Goal: Task Accomplishment & Management: Manage account settings

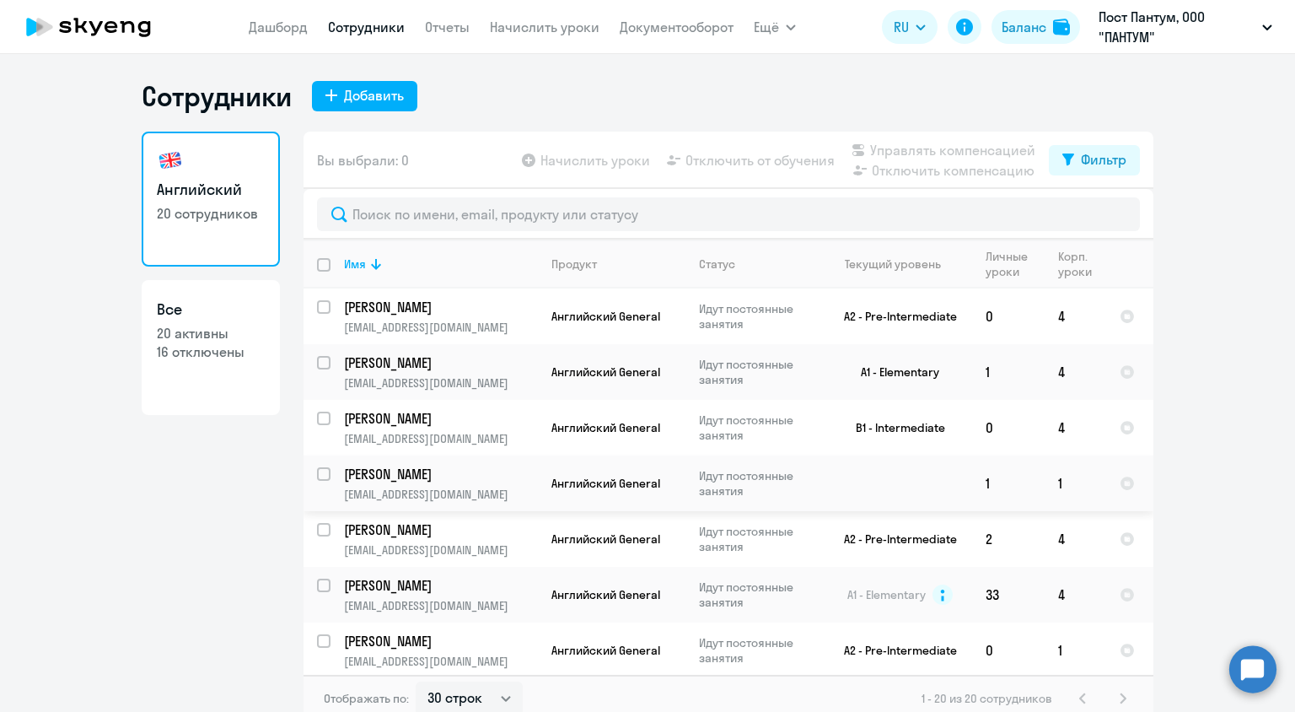
select select "30"
click at [514, 34] on link "Начислить уроки" at bounding box center [545, 27] width 110 height 17
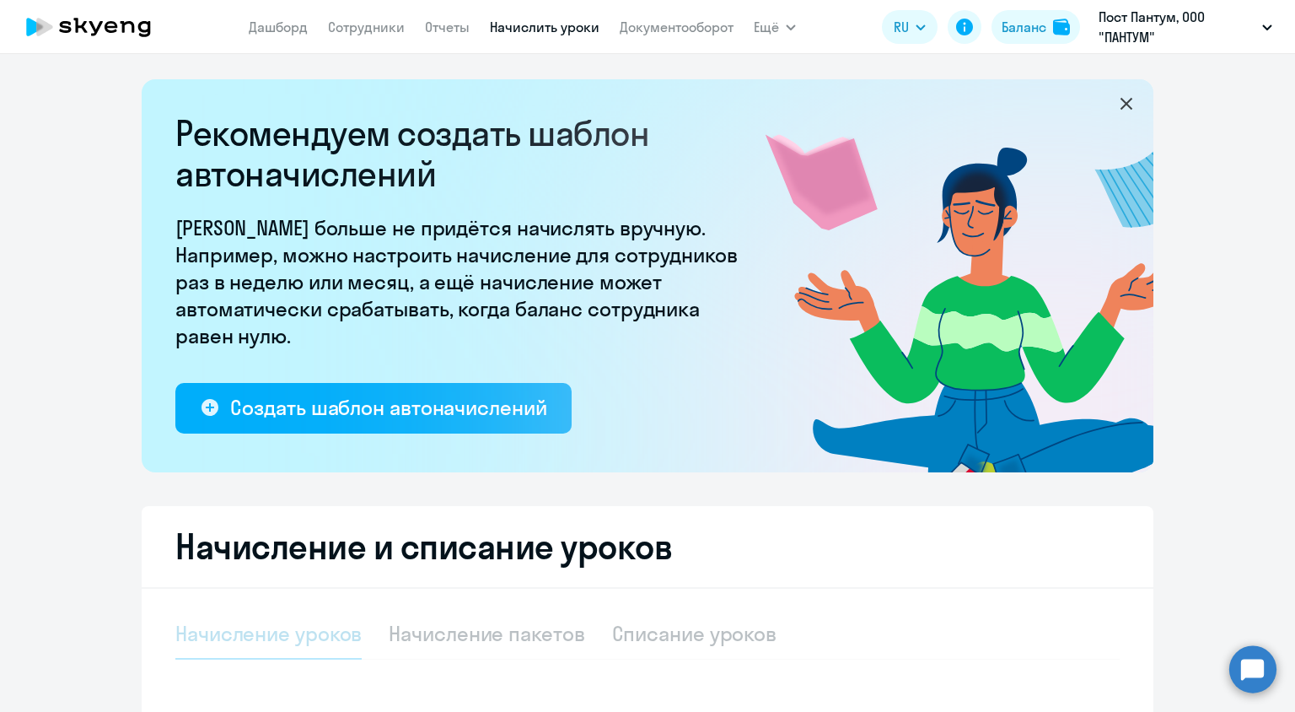
select select "10"
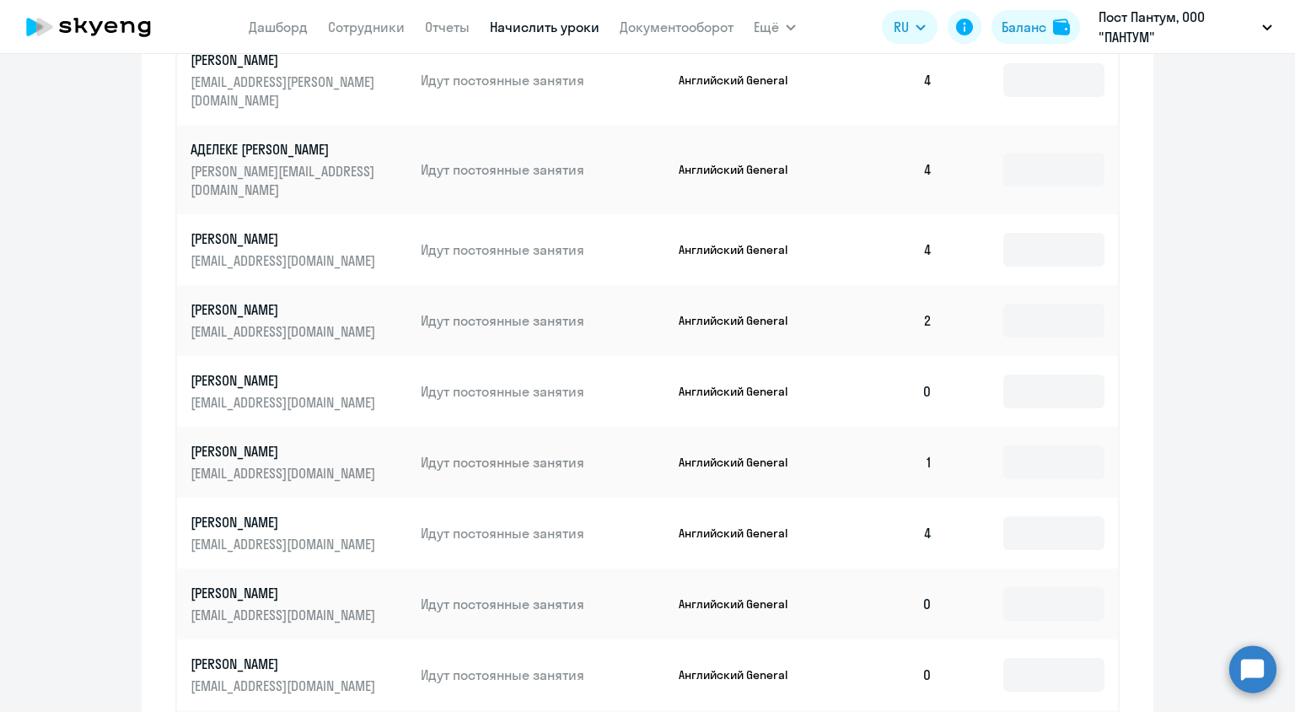
scroll to position [857, 0]
click at [1050, 373] on input at bounding box center [1054, 390] width 101 height 34
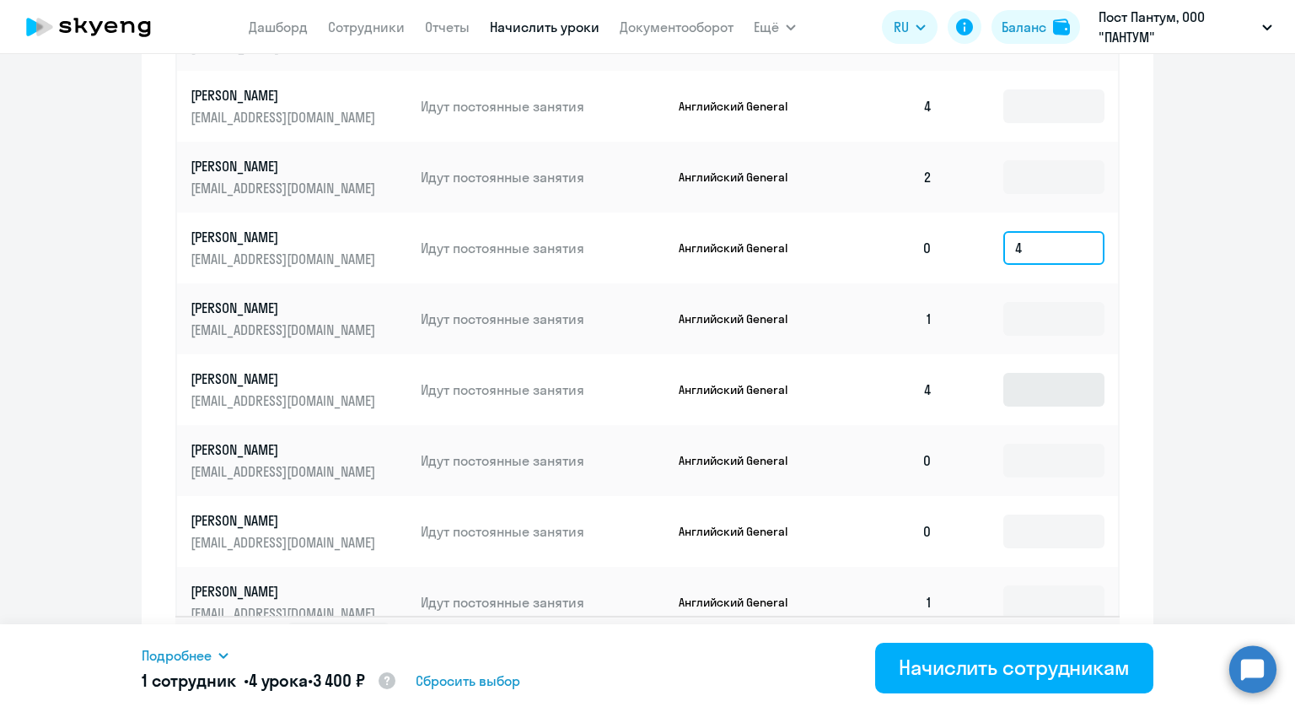
scroll to position [1029, 0]
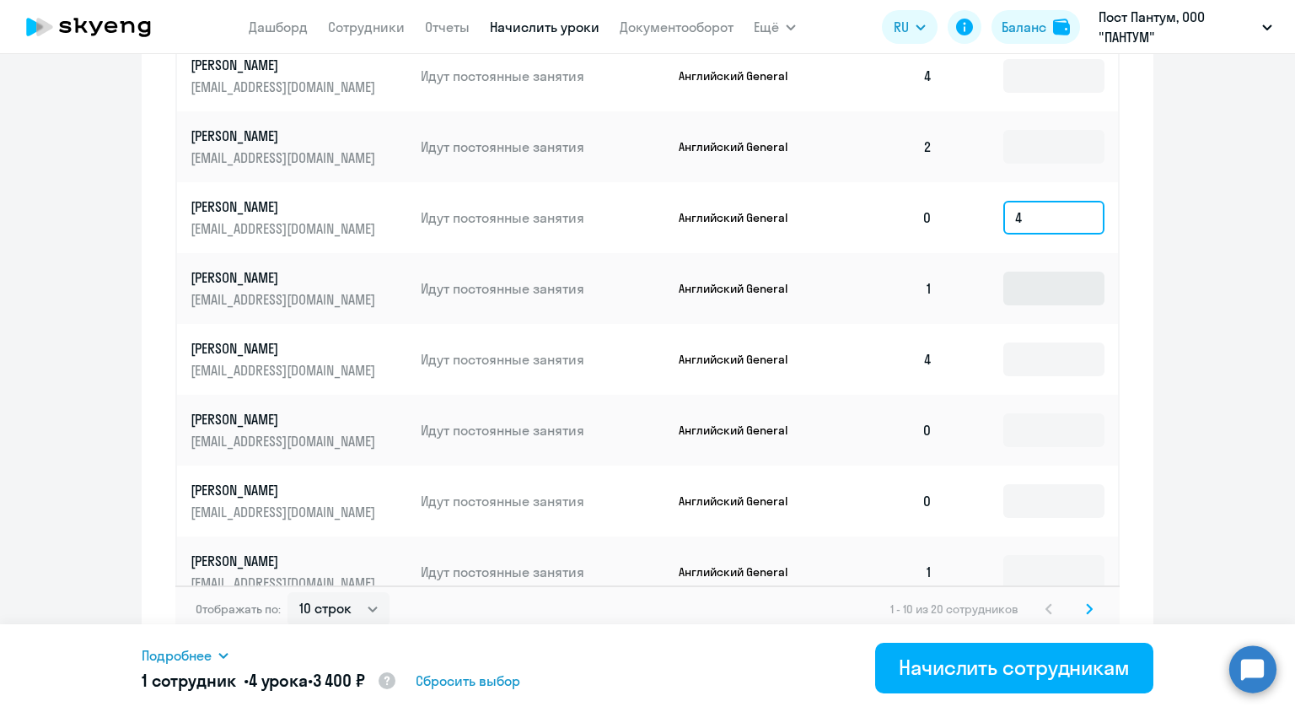
type input "4"
click at [1031, 272] on input at bounding box center [1054, 289] width 101 height 34
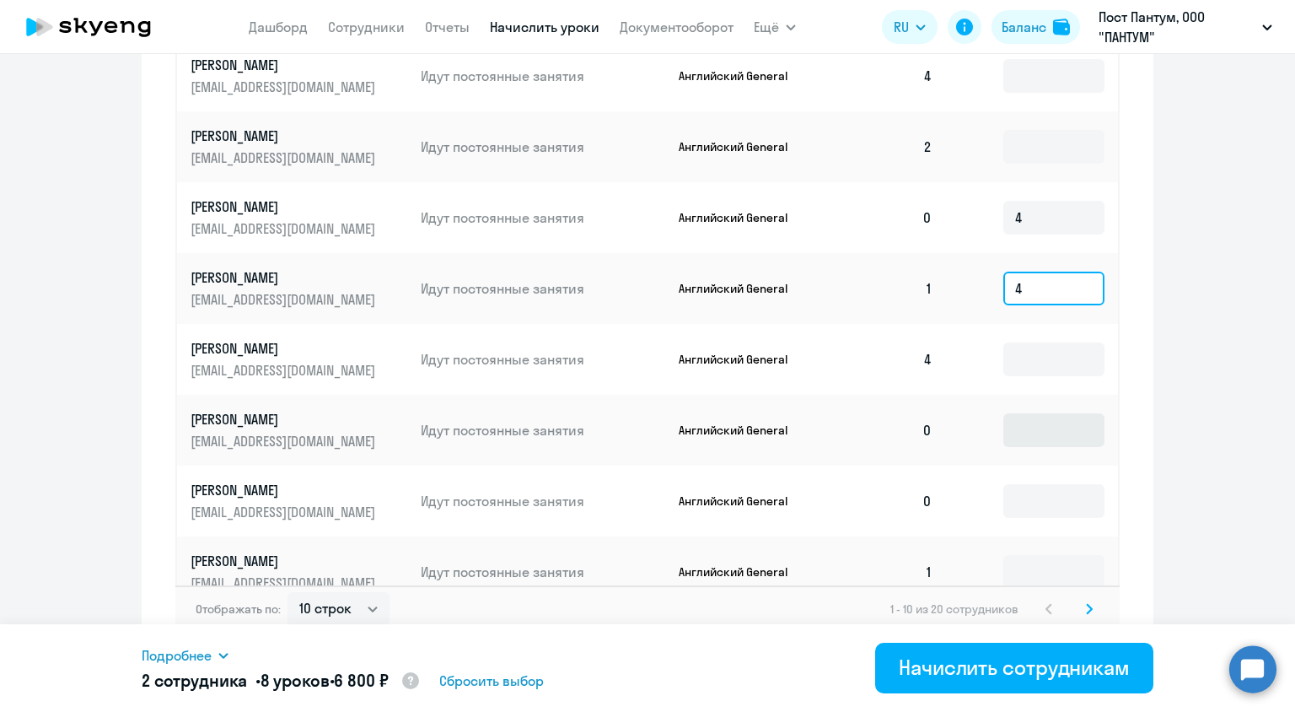
type input "4"
click at [1024, 413] on input at bounding box center [1054, 430] width 101 height 34
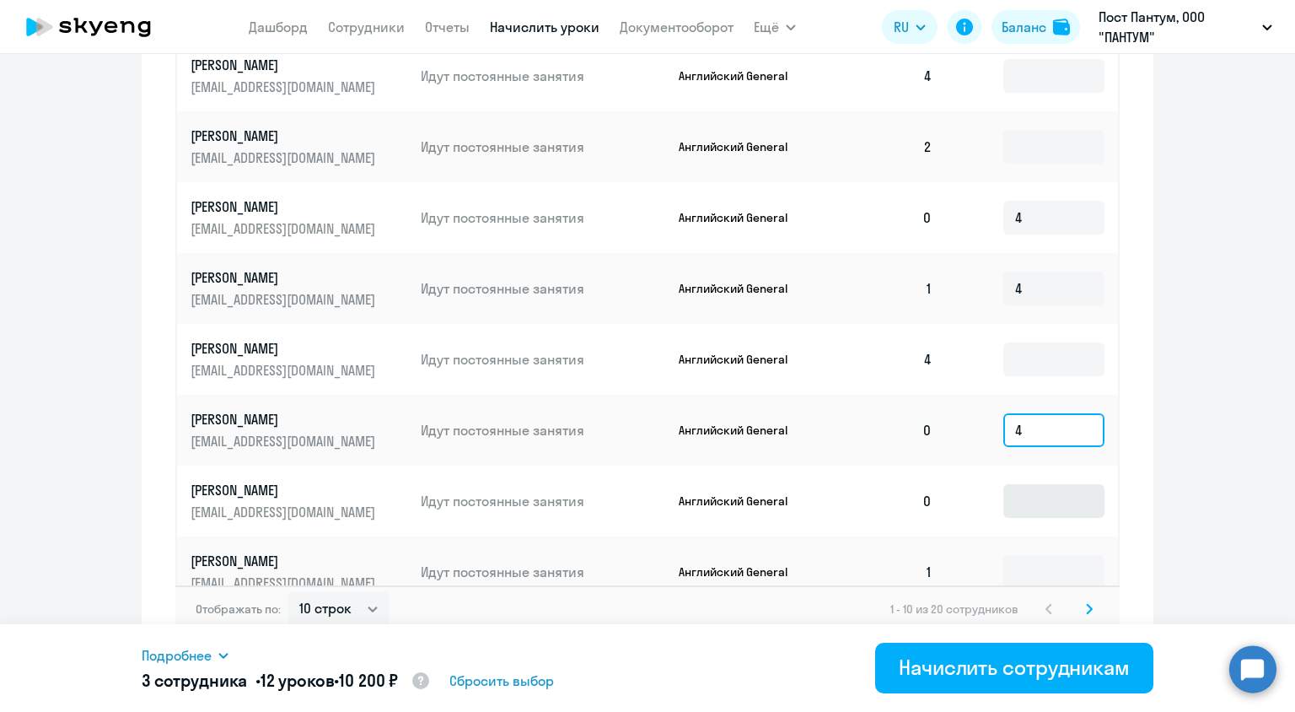
type input "4"
click at [1019, 484] on input at bounding box center [1054, 501] width 101 height 34
type input "4"
click at [1020, 555] on input at bounding box center [1054, 572] width 101 height 34
type input "4"
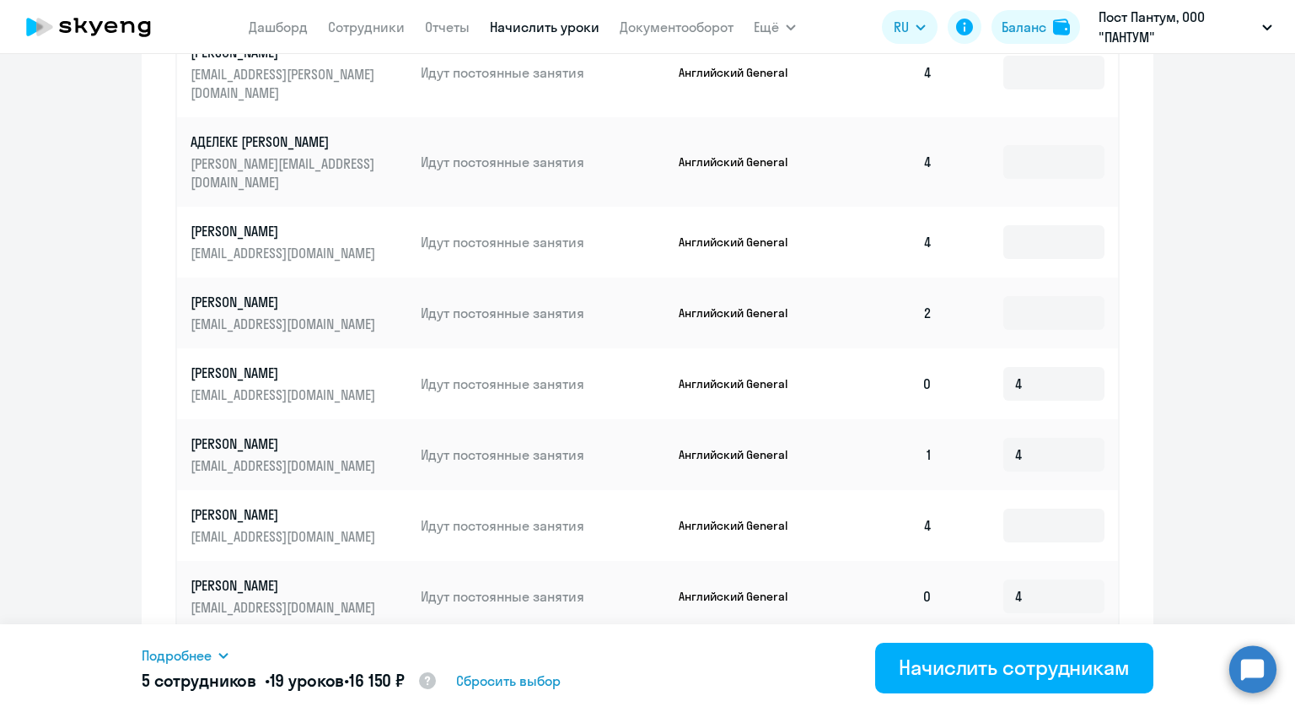
scroll to position [862, 0]
type input "3"
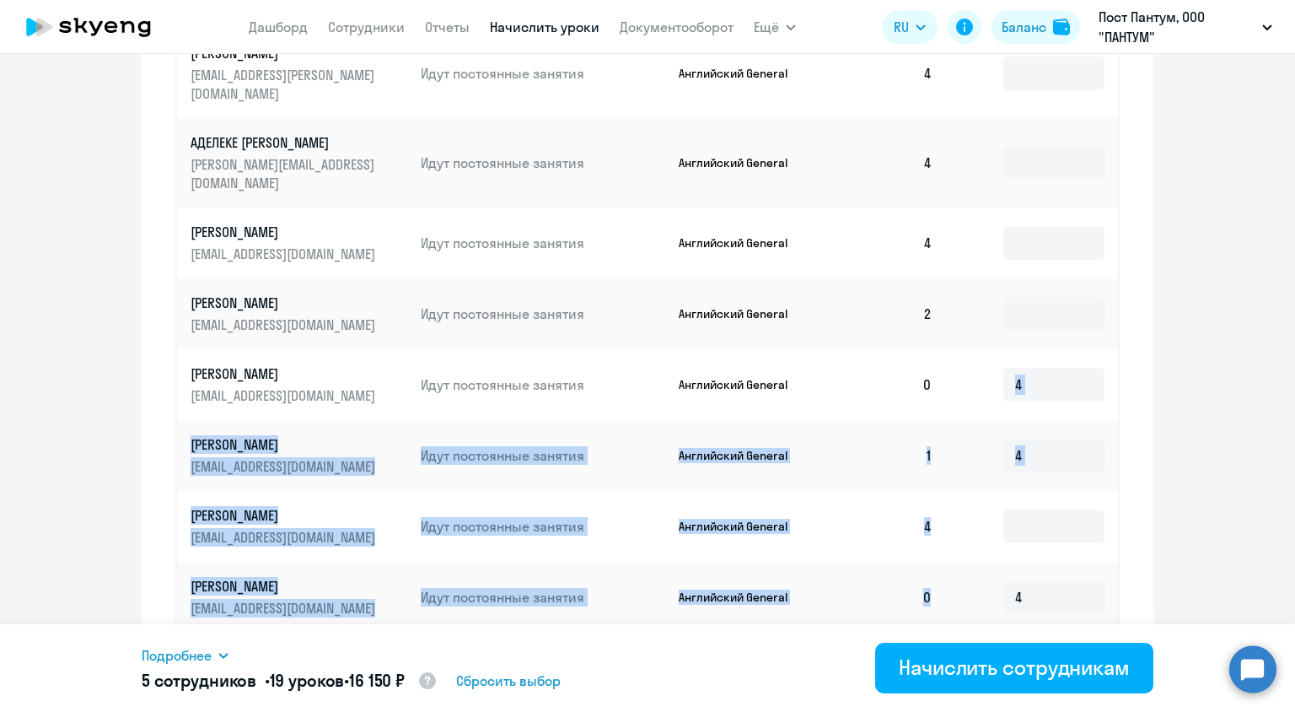
drag, startPoint x: 1020, startPoint y: 528, endPoint x: 1064, endPoint y: 307, distance: 225.3
click at [1064, 307] on tbody "[PERSON_NAME] [EMAIL_ADDRESS][PERSON_NAME][DOMAIN_NAME] Идут постоянные занятия…" at bounding box center [647, 402] width 941 height 746
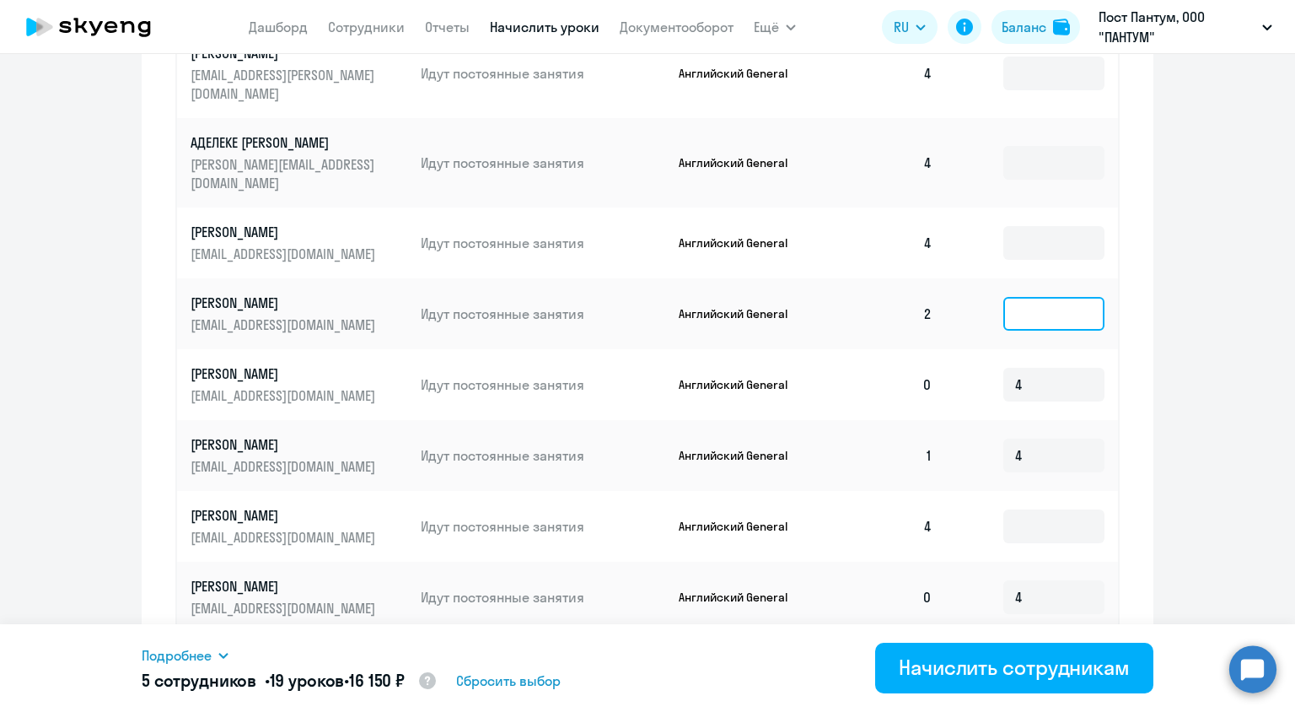
click at [1055, 297] on input at bounding box center [1054, 314] width 101 height 34
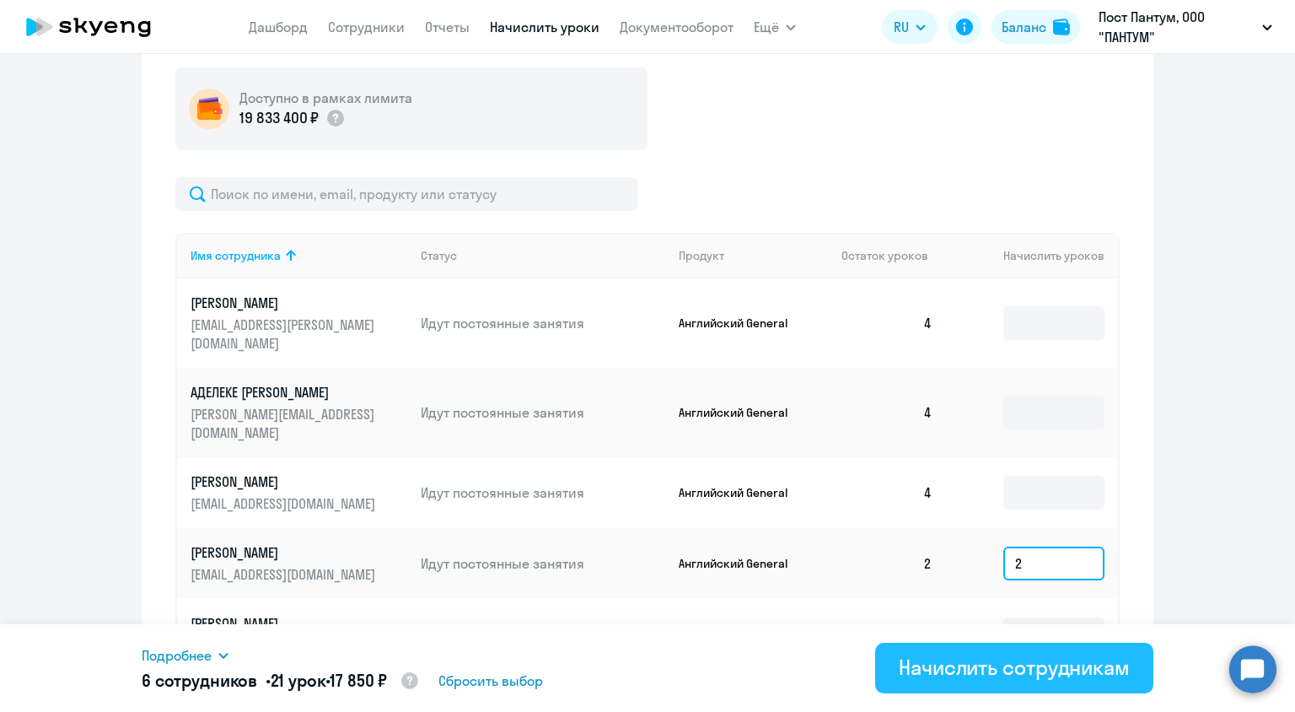
type input "2"
click at [1011, 667] on div "Начислить сотрудникам" at bounding box center [1014, 667] width 231 height 27
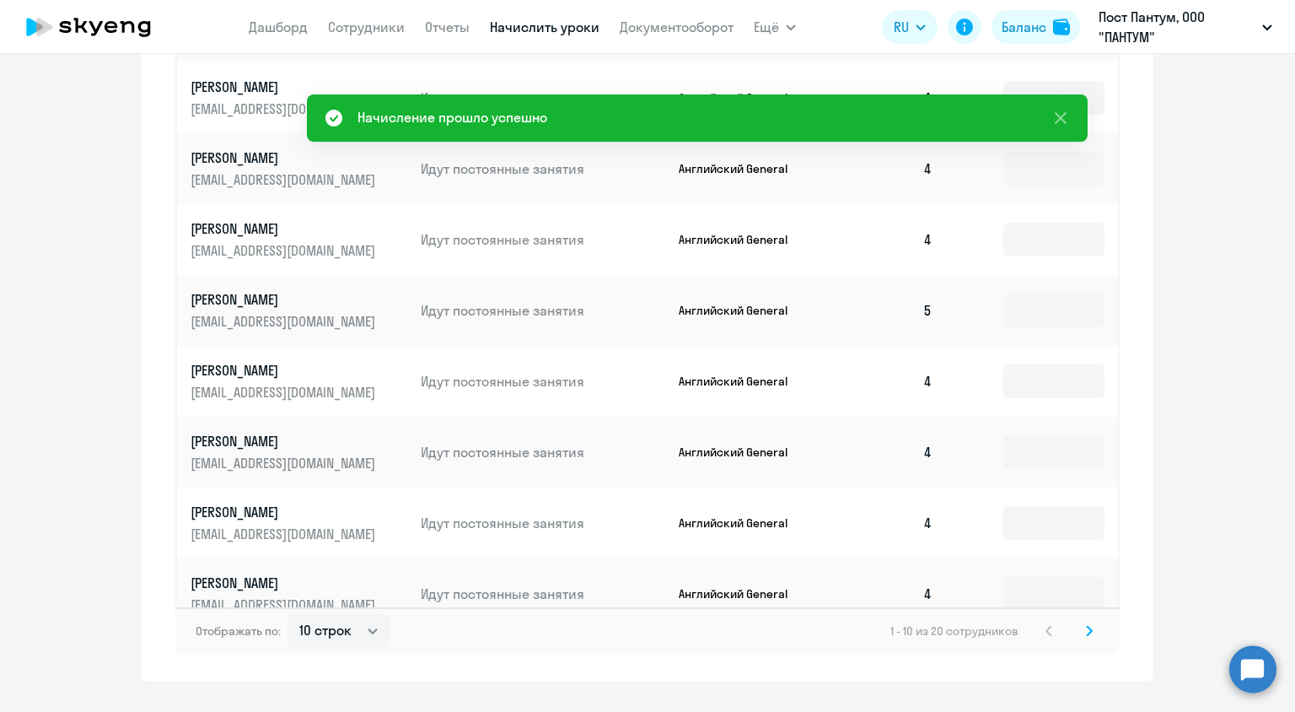
scroll to position [1029, 0]
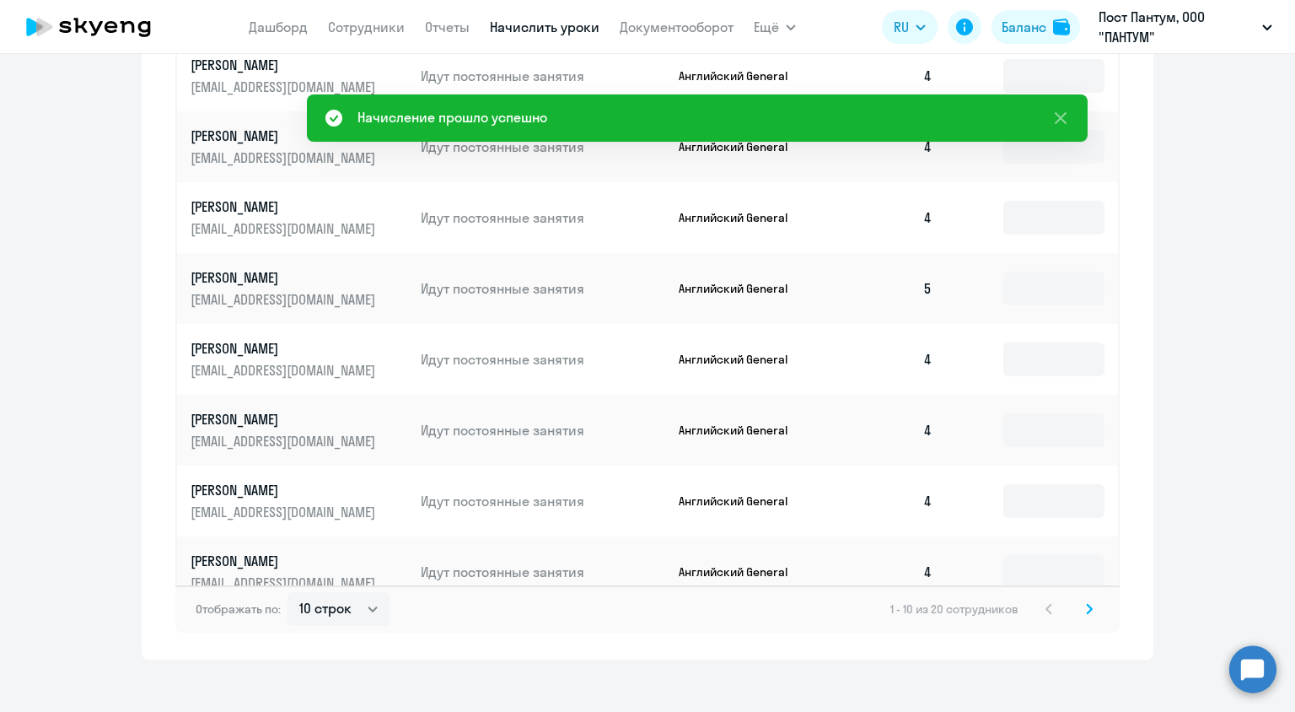
click at [1093, 594] on div "Отображать по: 10 строк 30 строк 50 строк 1 - 10 из 20 сотрудников" at bounding box center [647, 608] width 945 height 47
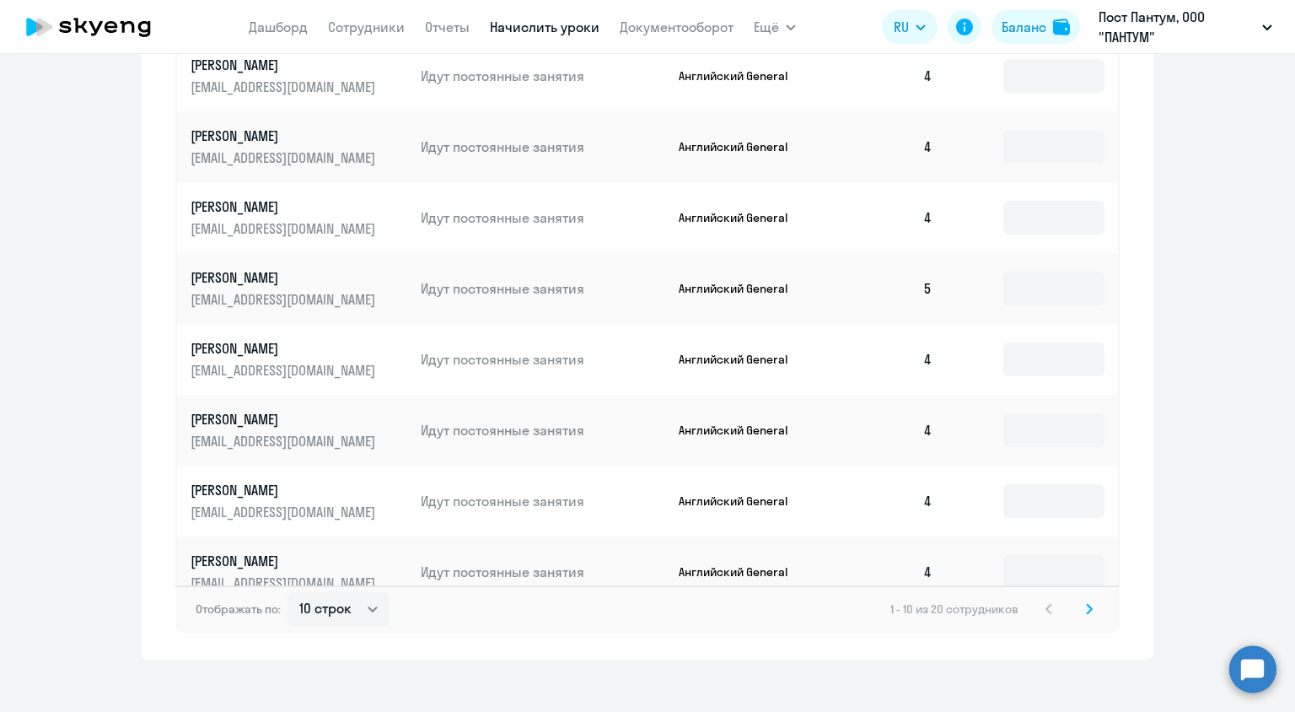
click at [1086, 603] on icon at bounding box center [1089, 609] width 7 height 12
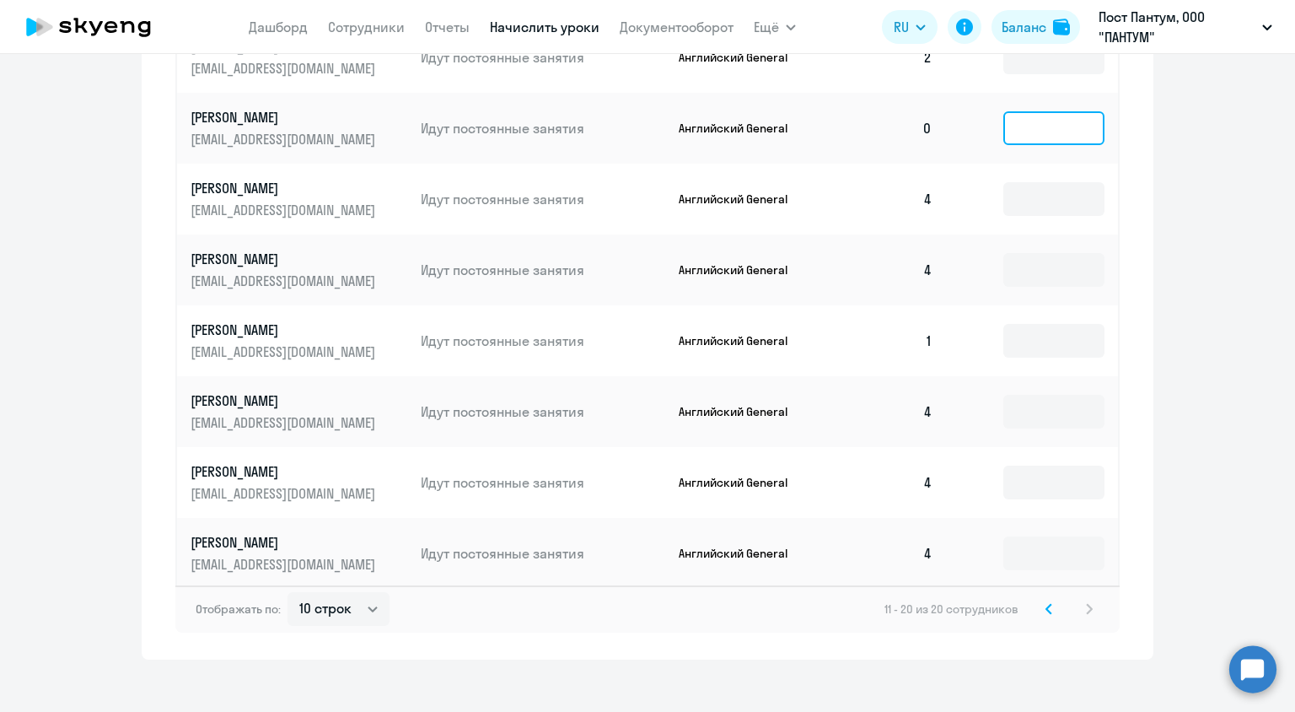
click at [1035, 118] on input at bounding box center [1054, 128] width 101 height 34
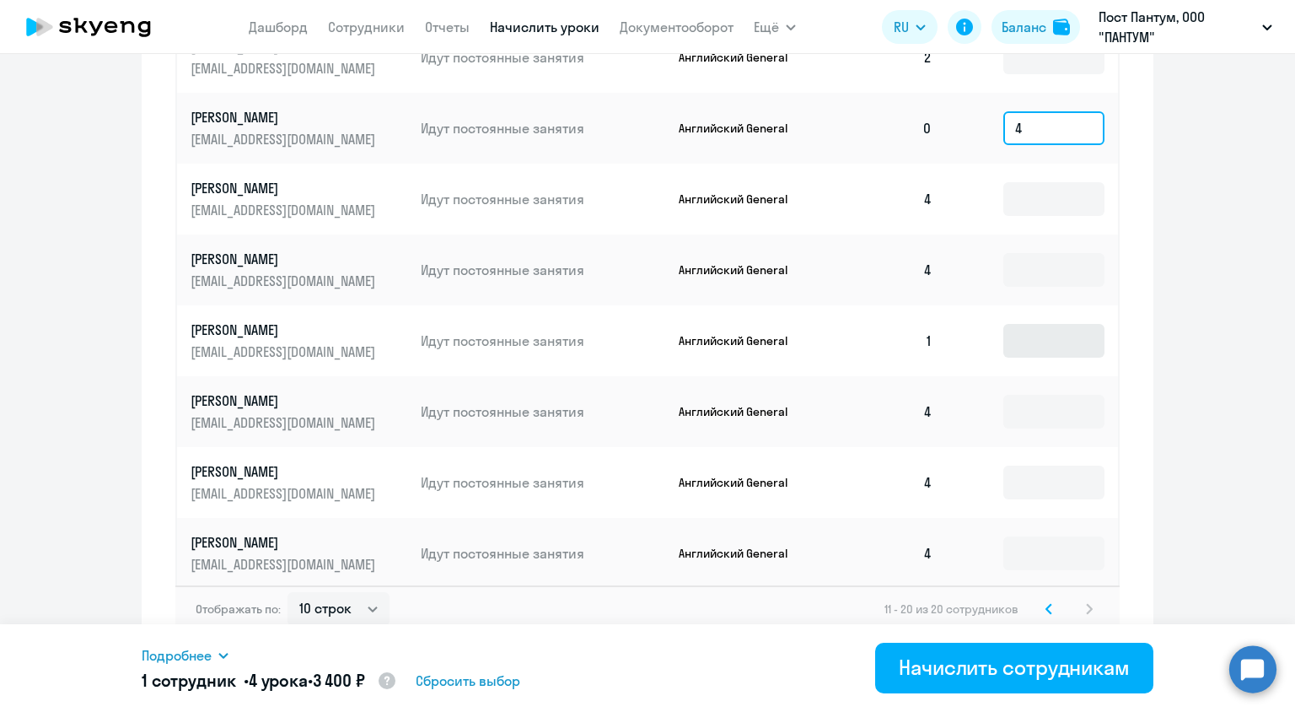
type input "4"
click at [1036, 324] on input at bounding box center [1054, 341] width 101 height 34
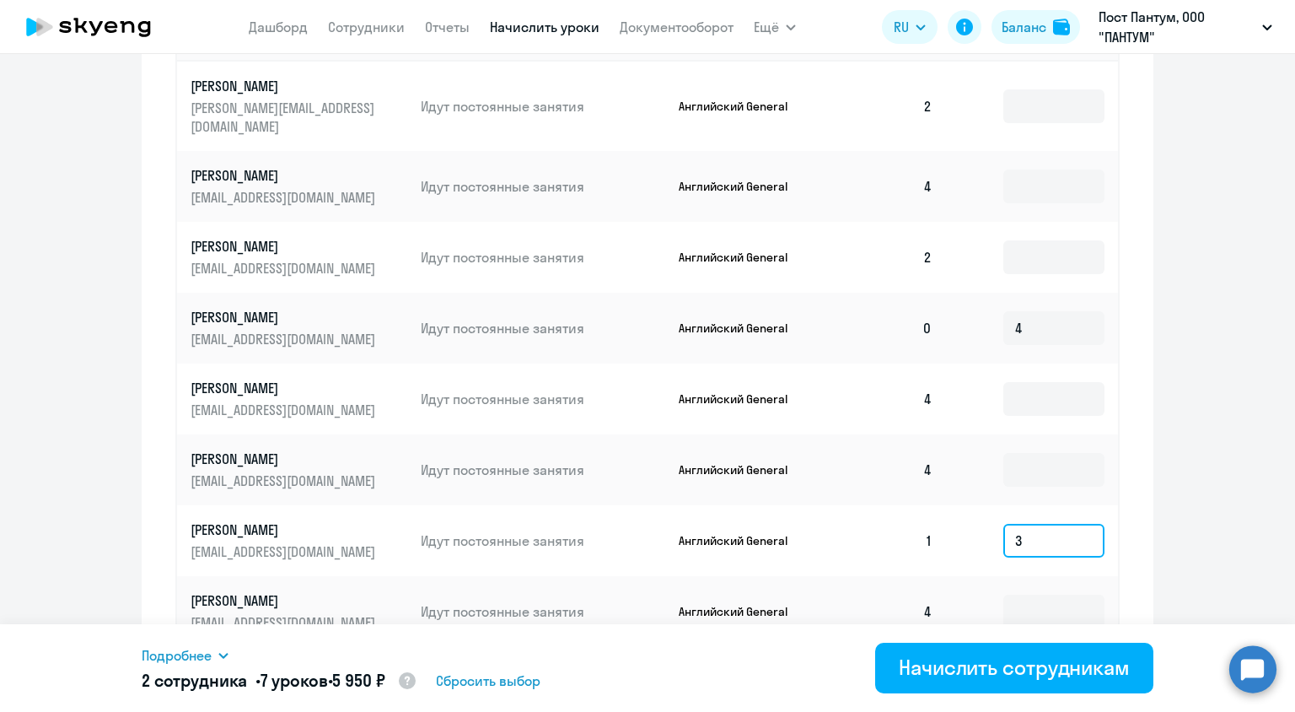
scroll to position [827, 0]
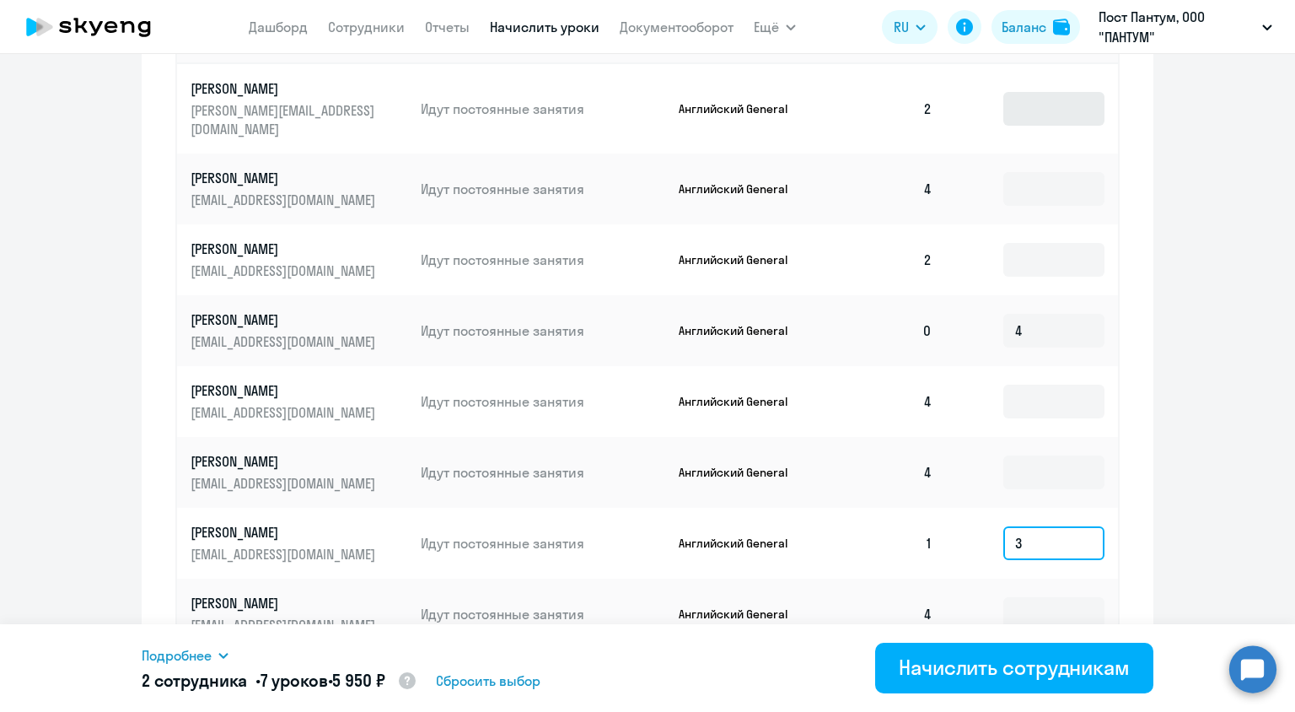
type input "3"
click at [1050, 98] on input at bounding box center [1054, 109] width 101 height 34
type input "2"
click at [1021, 243] on input at bounding box center [1054, 260] width 101 height 34
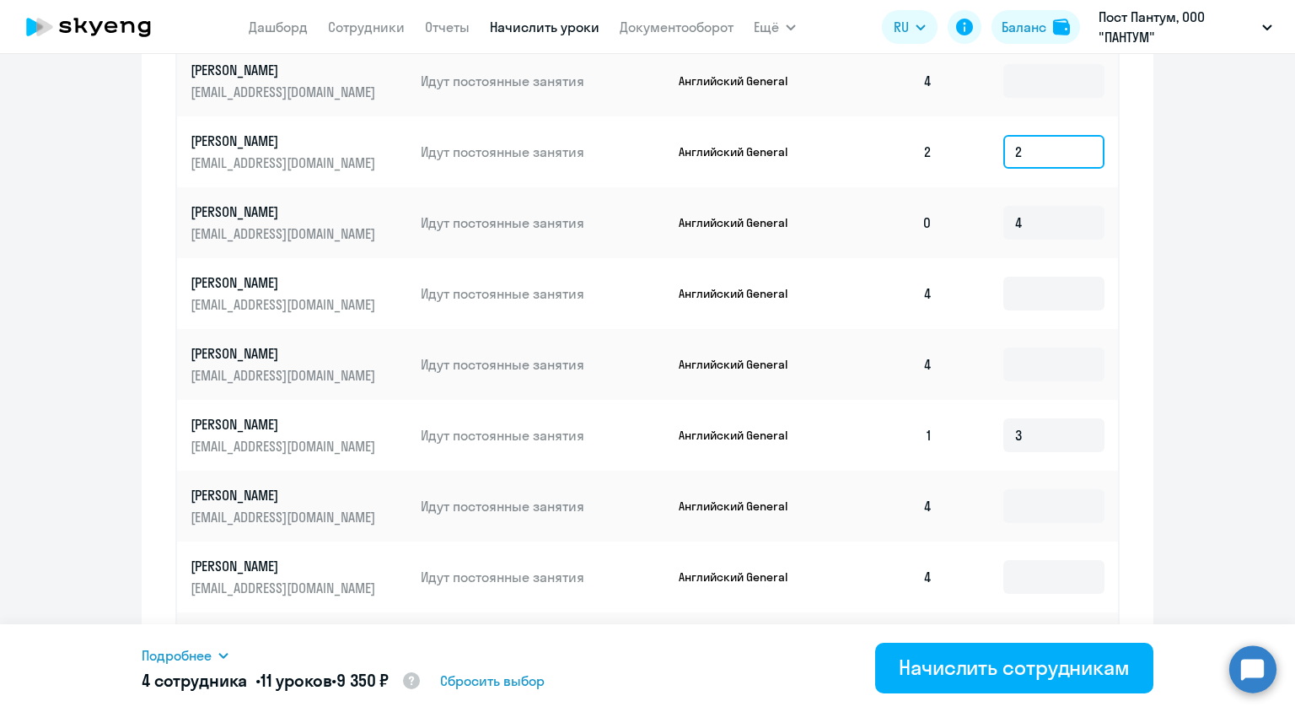
scroll to position [1029, 0]
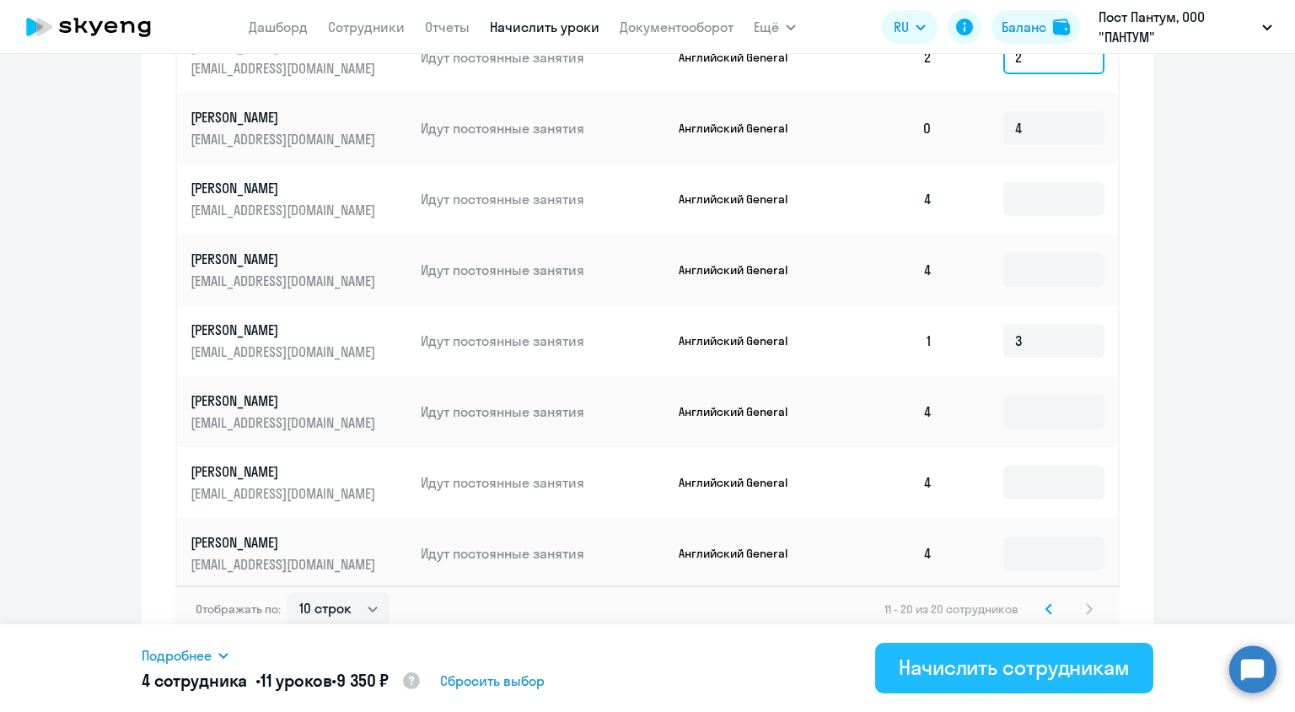
type input "2"
click at [1052, 661] on div "Начислить сотрудникам" at bounding box center [1014, 667] width 231 height 27
